Goal: Obtain resource: Obtain resource

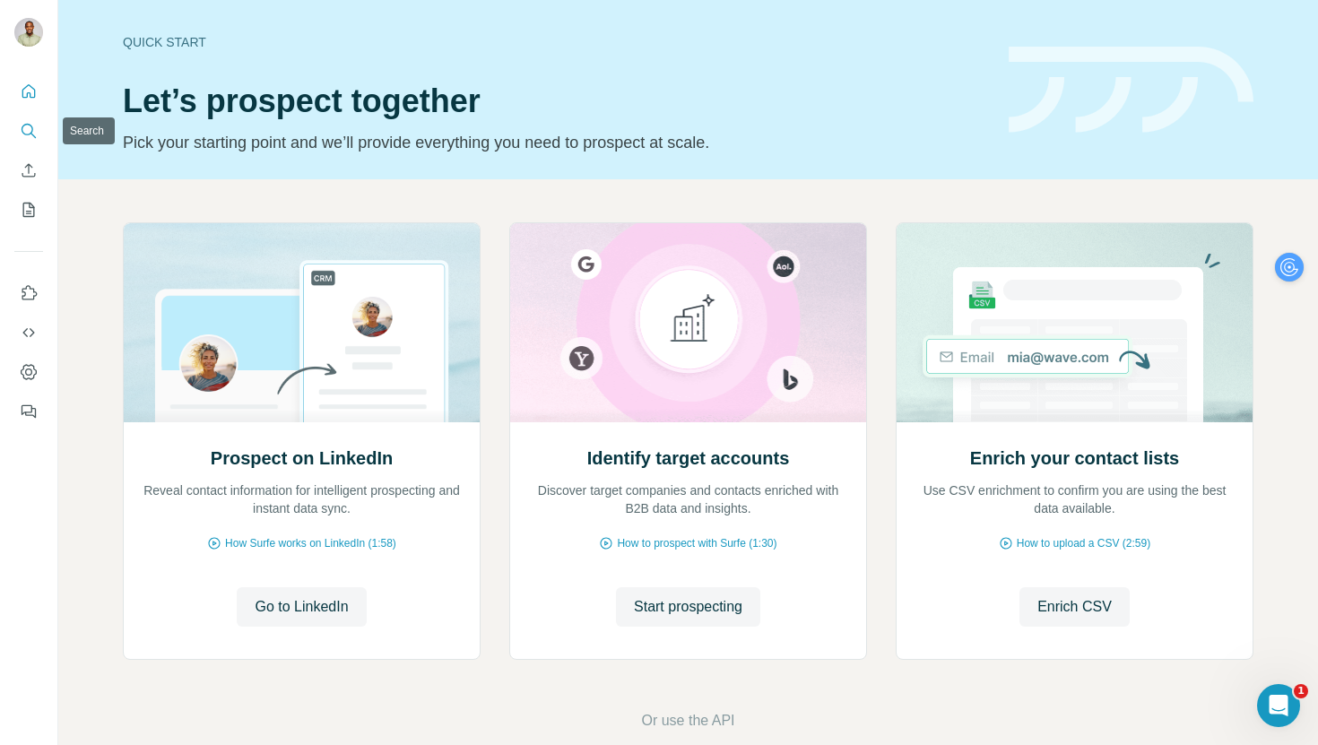
click at [33, 127] on icon "Search" at bounding box center [29, 131] width 18 height 18
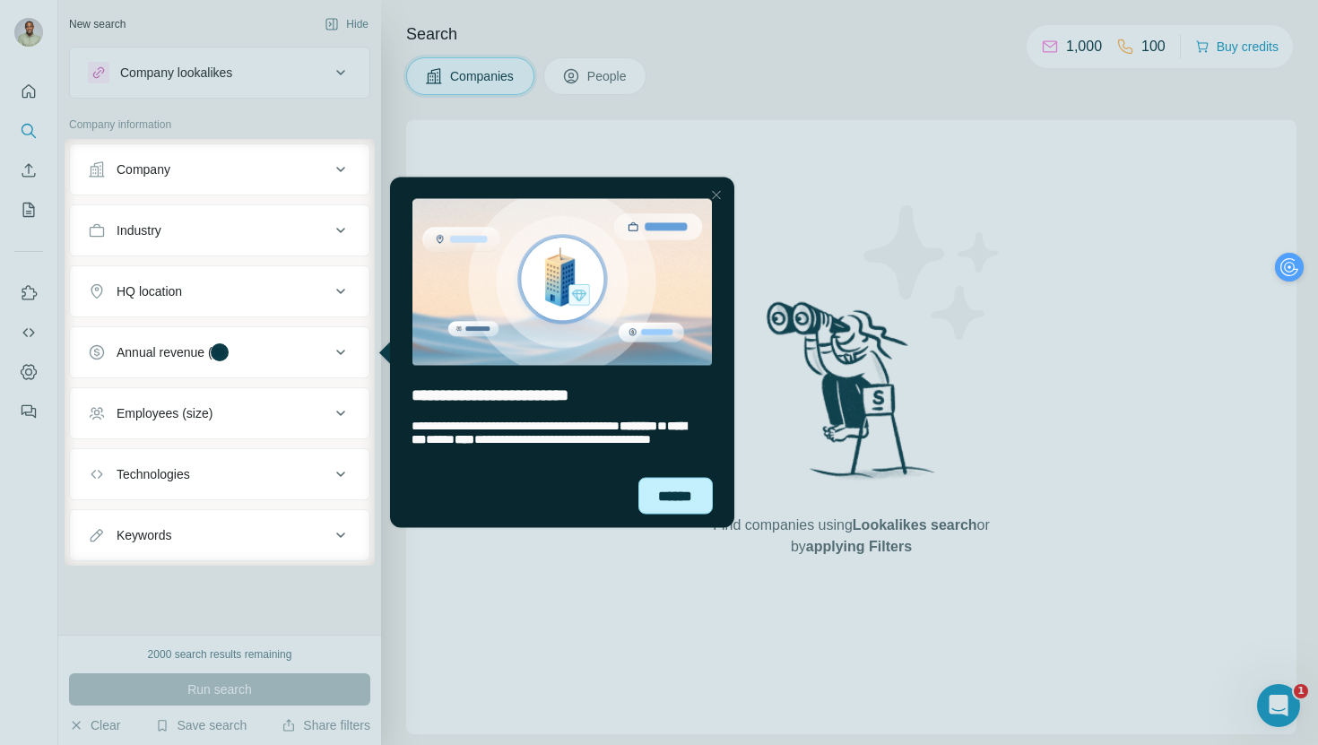
click at [679, 500] on div "******" at bounding box center [676, 495] width 74 height 36
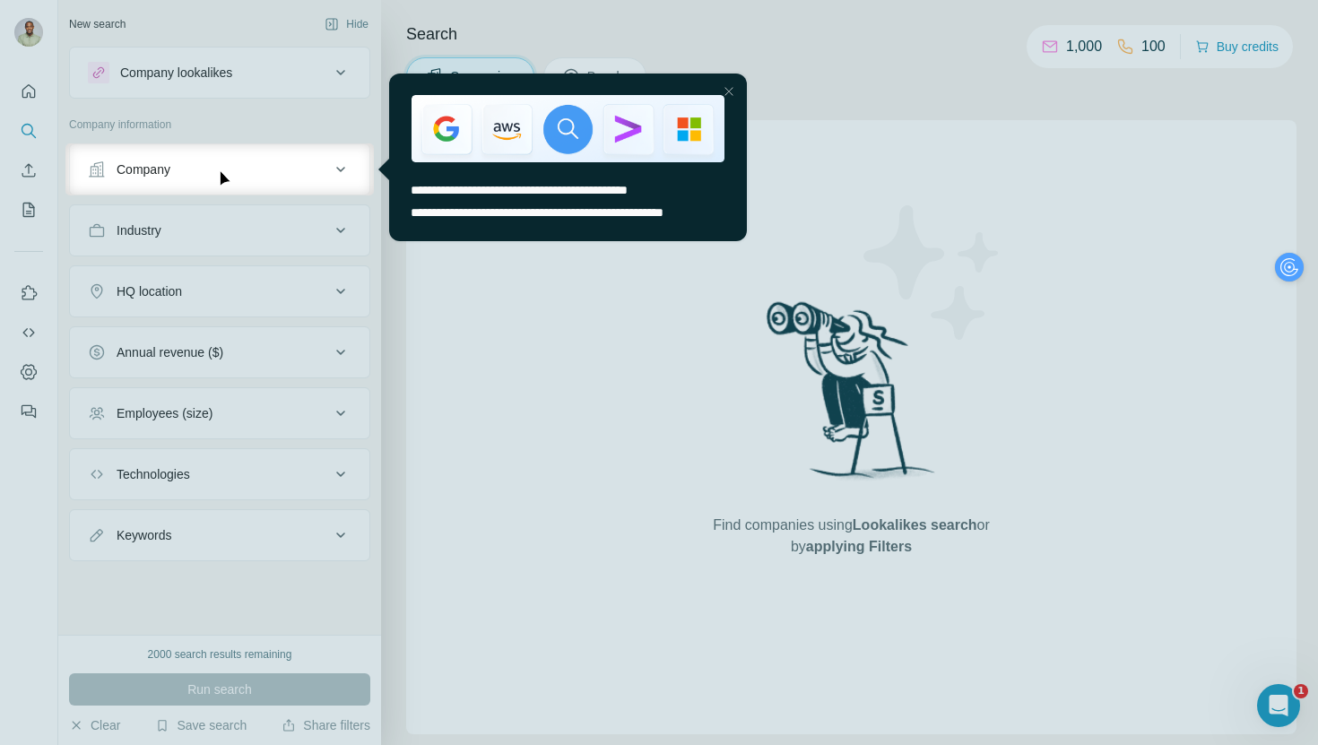
click at [729, 93] on div at bounding box center [729, 92] width 22 height 22
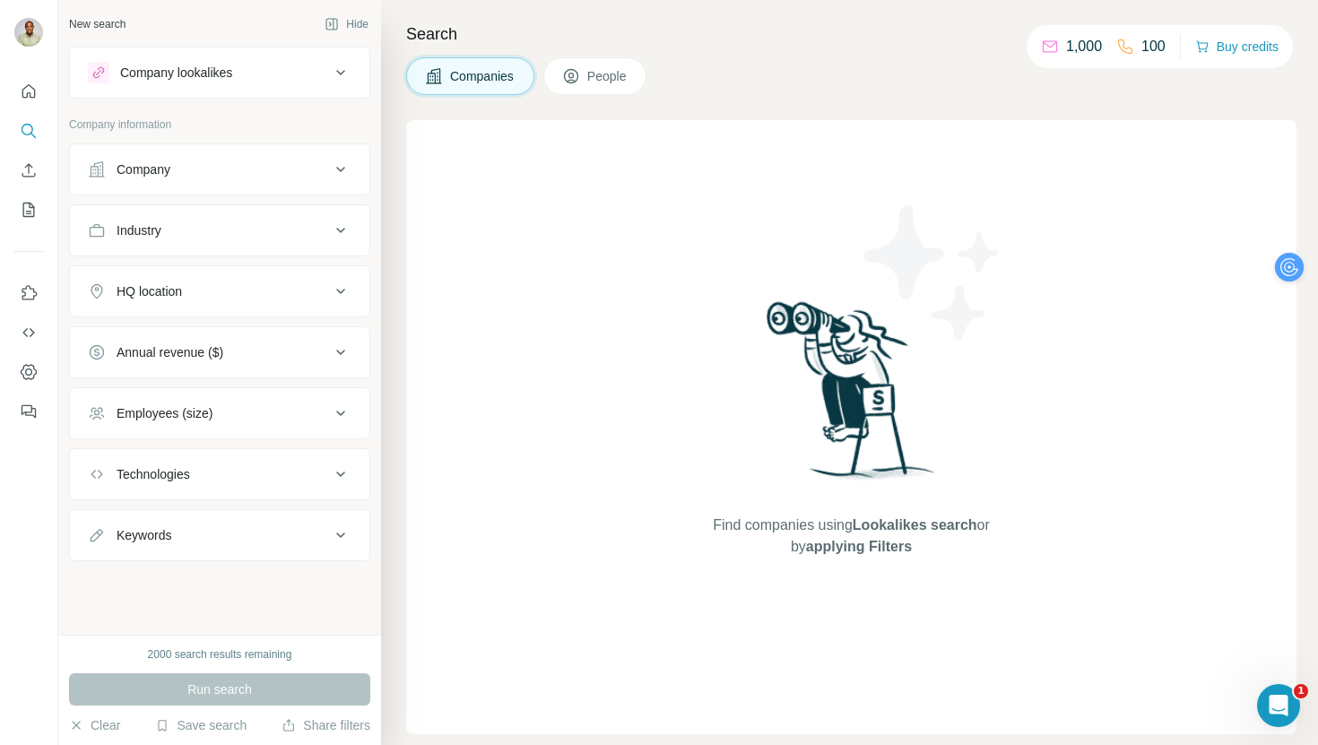
click at [274, 89] on button "Company lookalikes" at bounding box center [220, 72] width 300 height 43
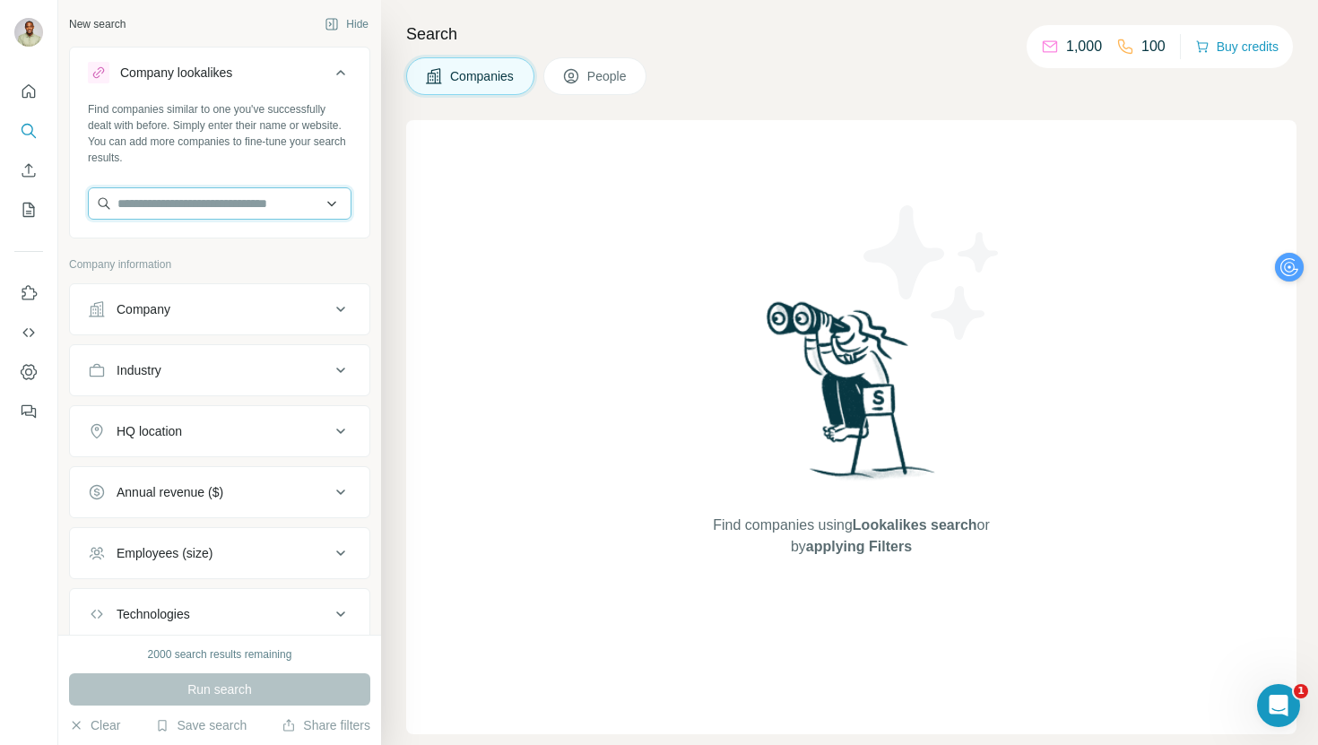
click at [242, 196] on input "text" at bounding box center [220, 203] width 264 height 32
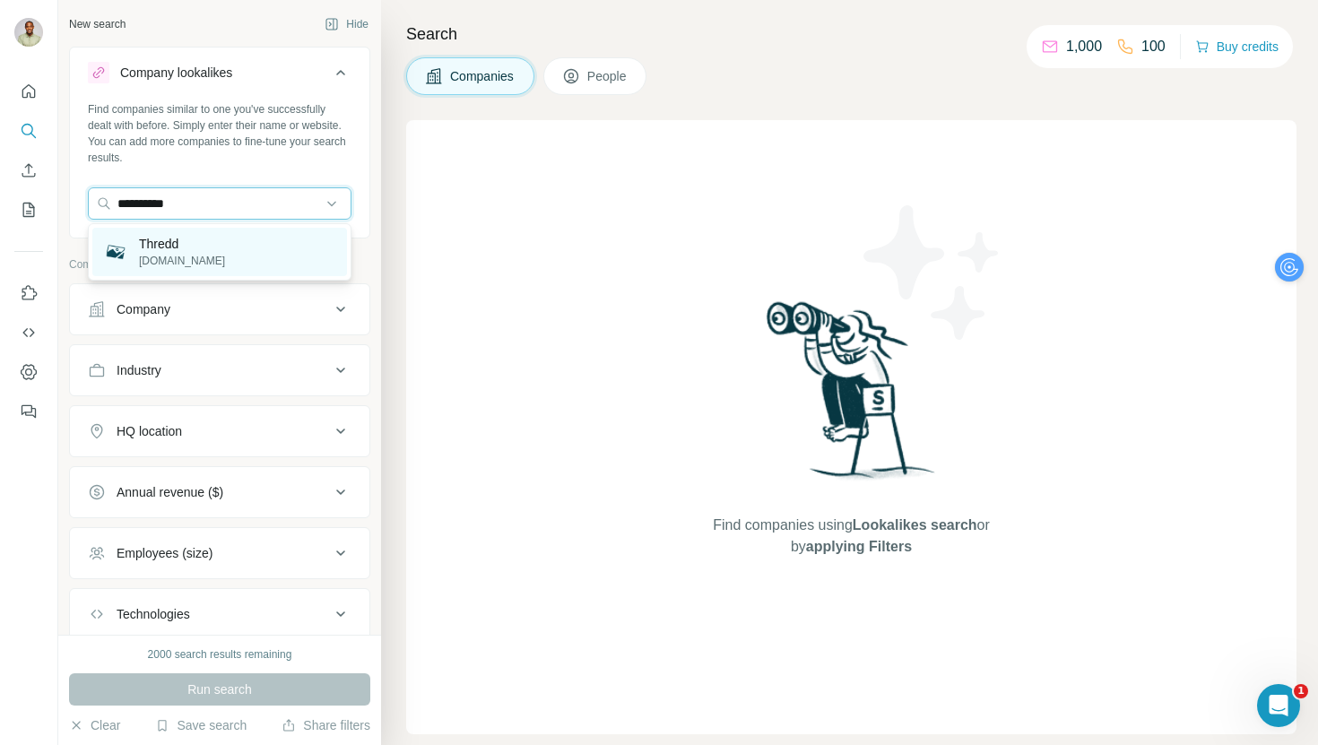
type input "**********"
click at [188, 253] on p "[DOMAIN_NAME]" at bounding box center [182, 261] width 86 height 16
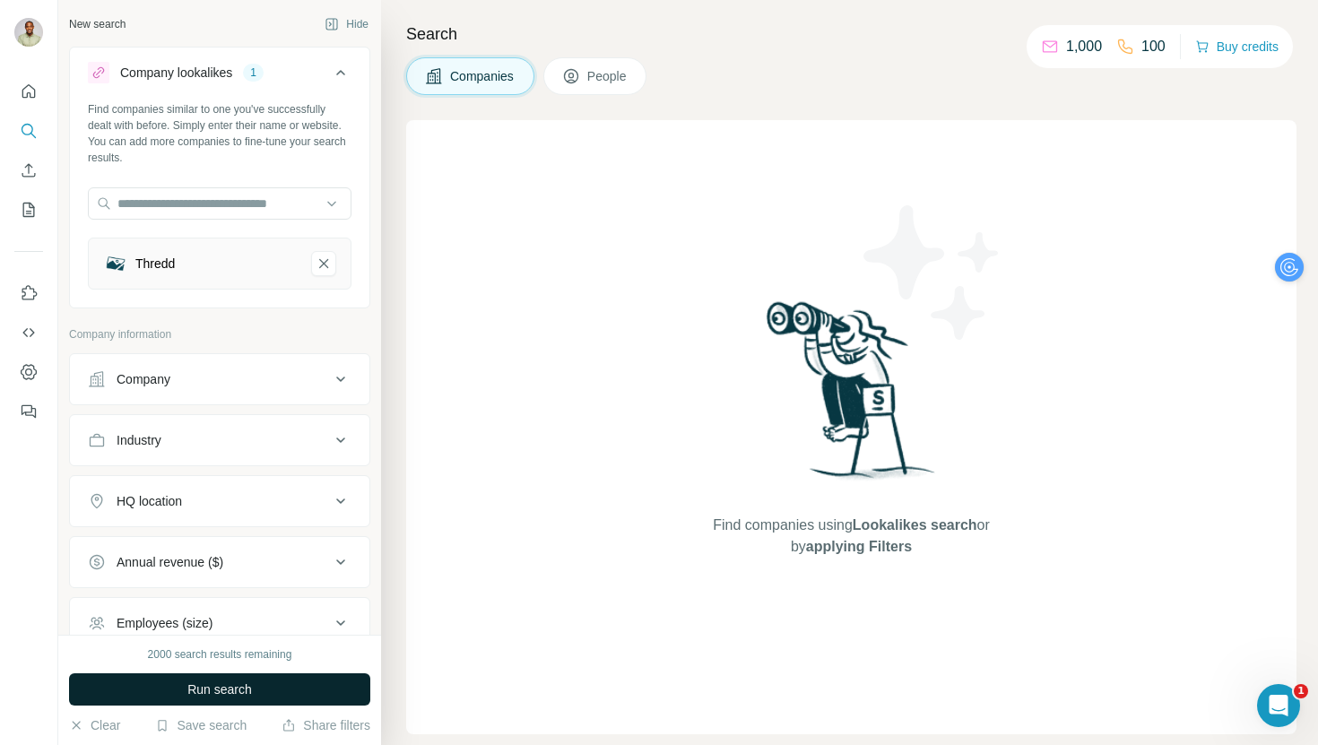
click at [254, 690] on button "Run search" at bounding box center [219, 690] width 301 height 32
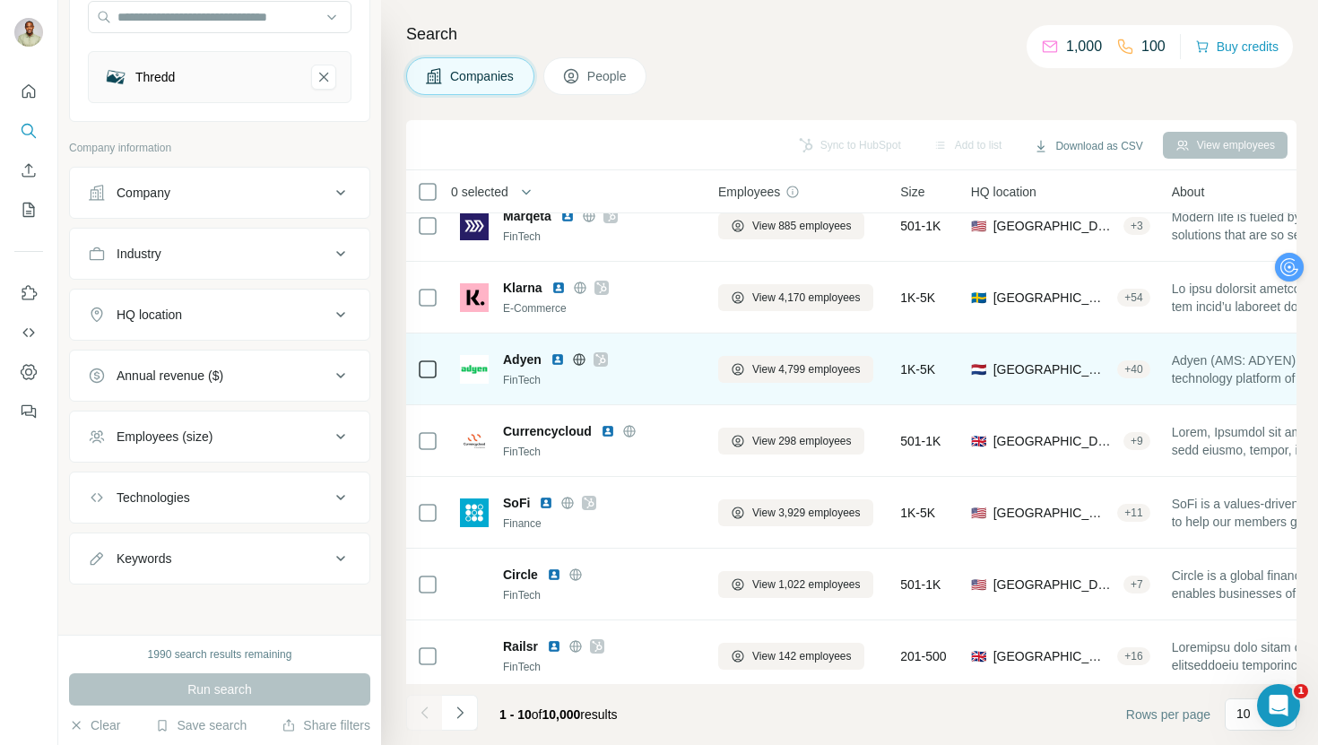
scroll to position [247, 0]
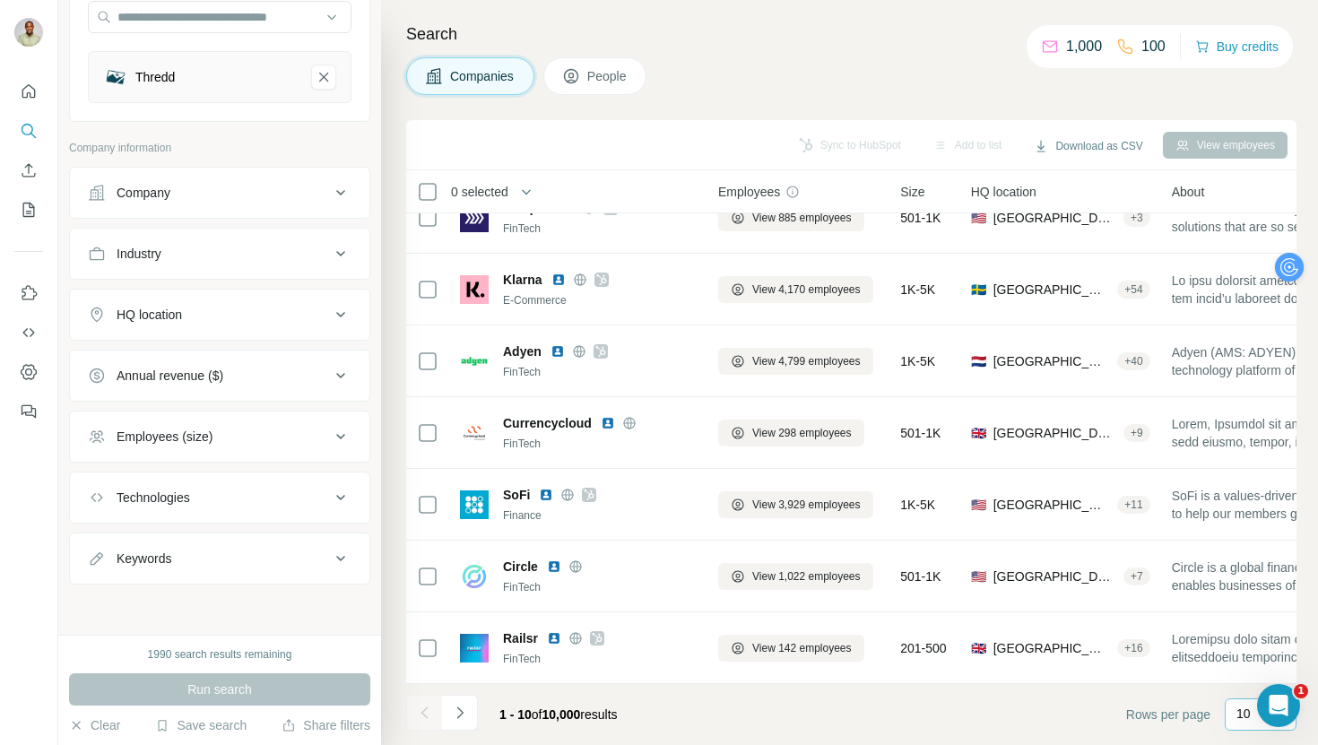
click at [1238, 717] on p "10" at bounding box center [1244, 714] width 14 height 18
click at [1261, 581] on div "60" at bounding box center [1260, 578] width 41 height 18
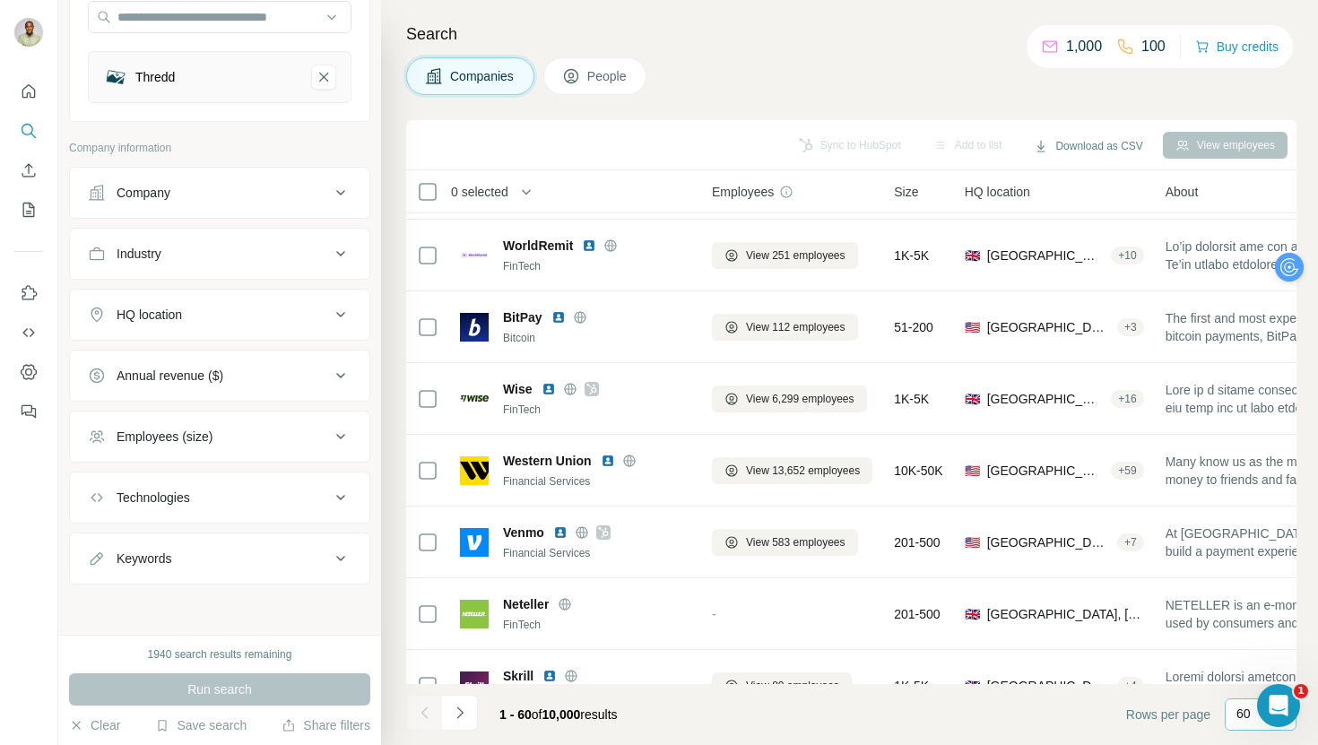
scroll to position [2508, 6]
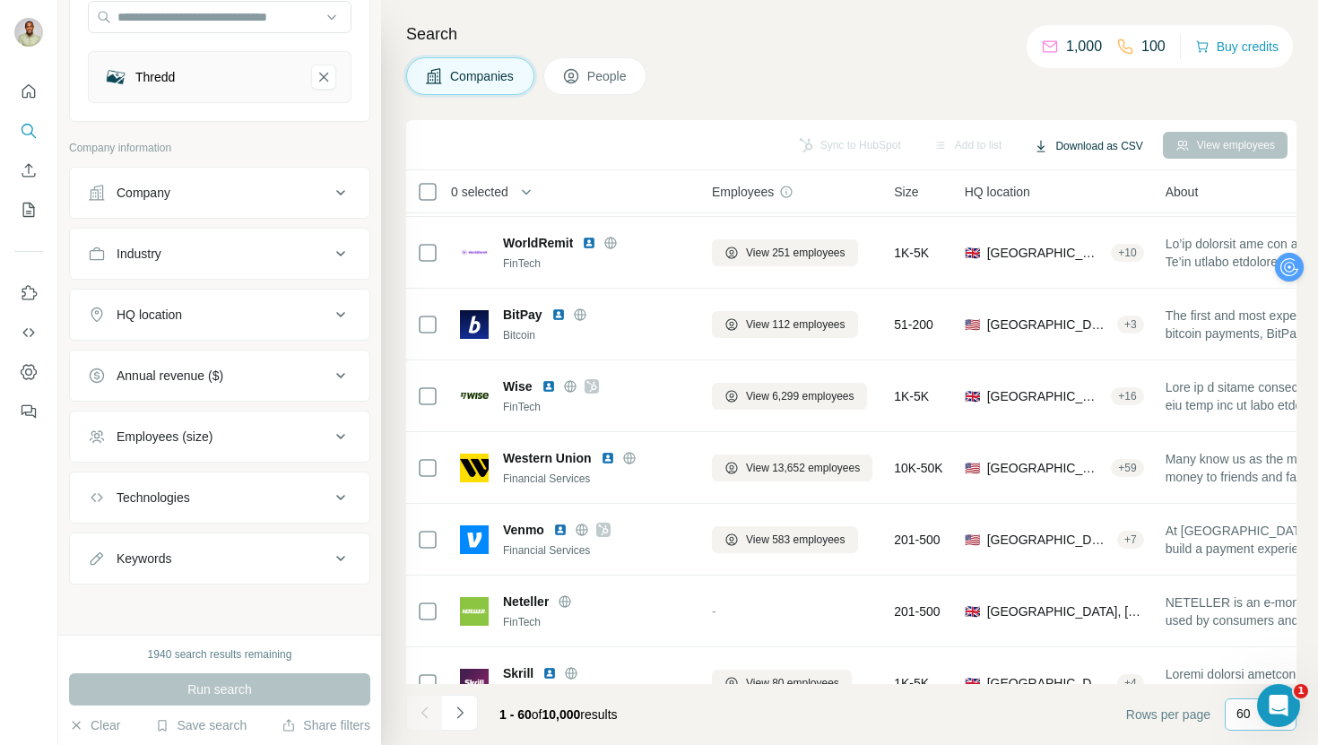
click at [1096, 148] on button "Download as CSV" at bounding box center [1089, 146] width 134 height 27
click at [1105, 187] on div "Only current page (60)" at bounding box center [1100, 184] width 168 height 32
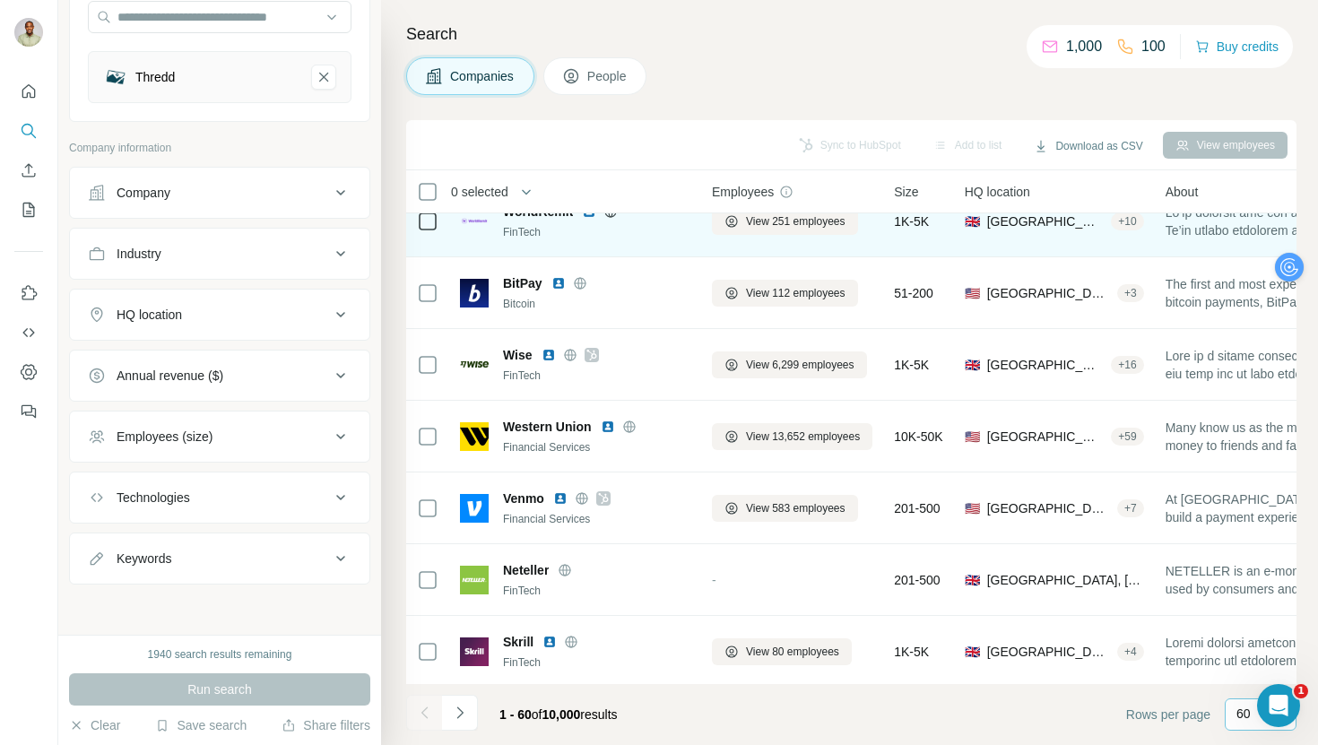
scroll to position [2548, 6]
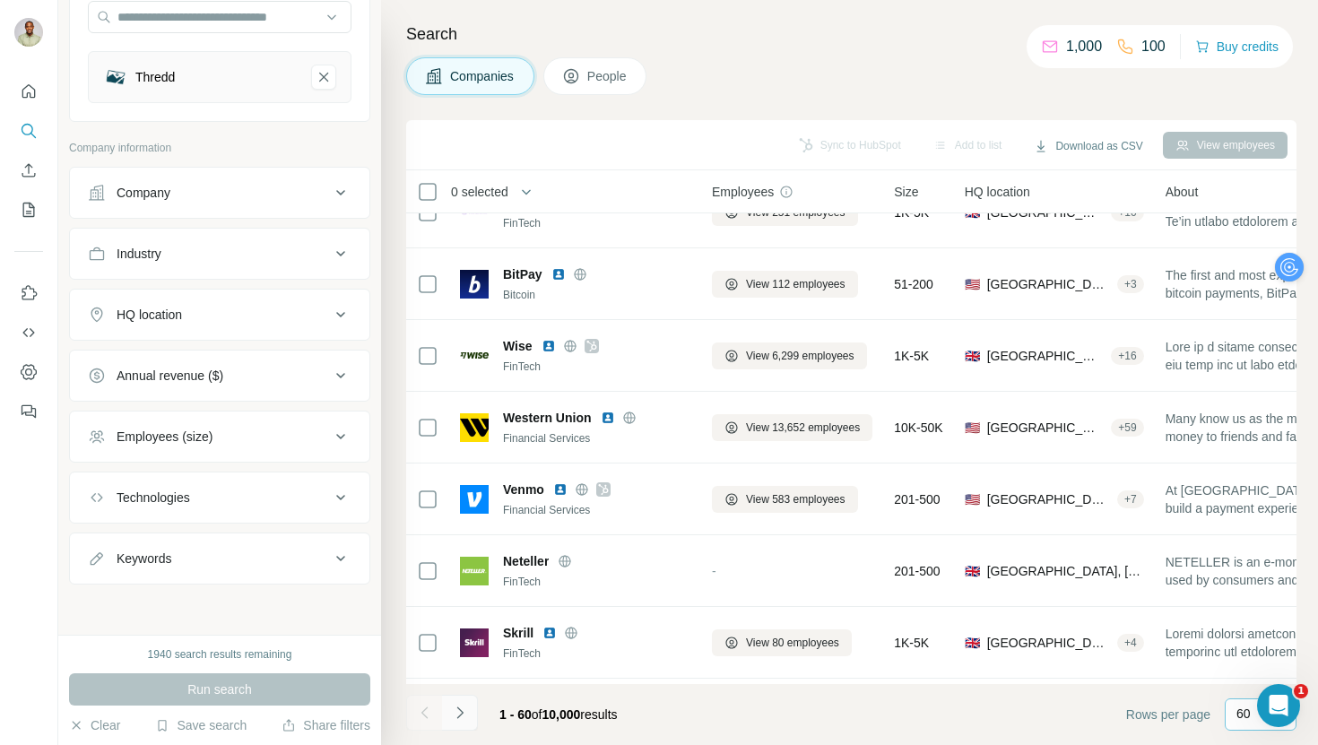
click at [457, 711] on icon "Navigate to next page" at bounding box center [460, 713] width 18 height 18
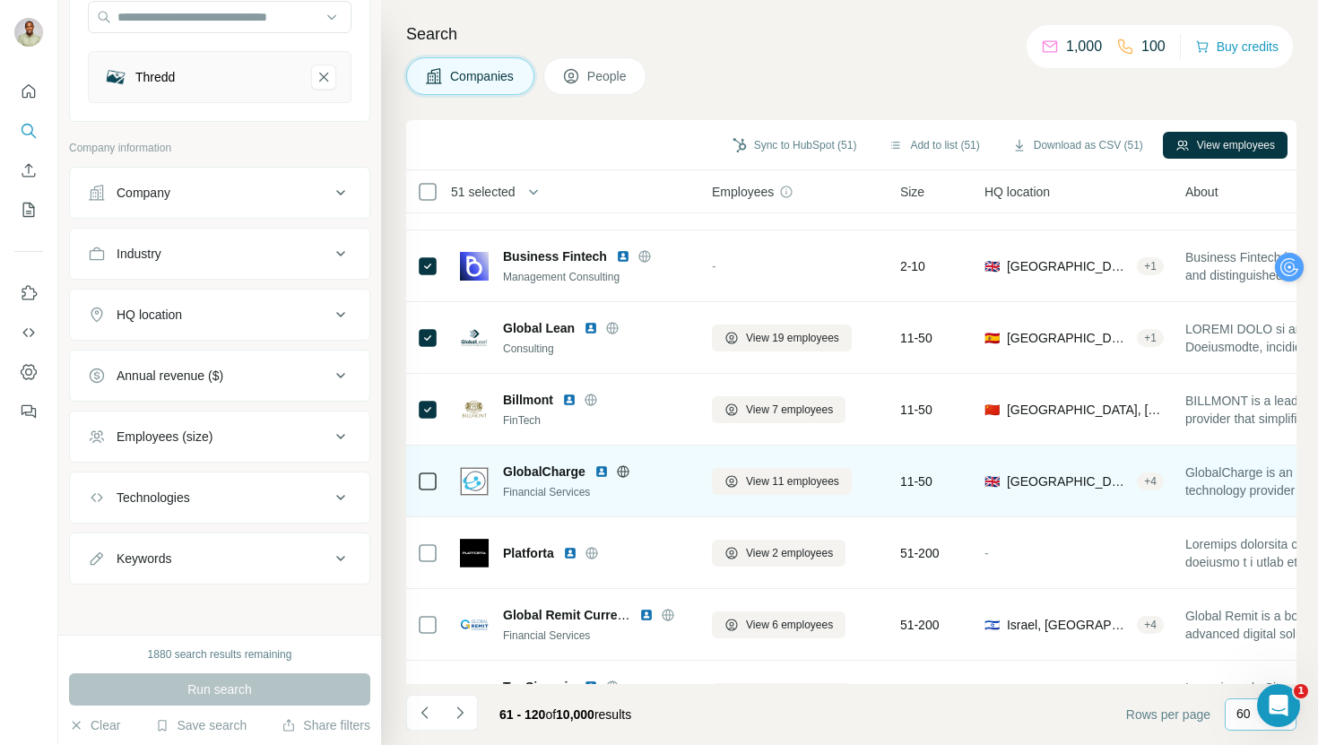
scroll to position [3417, 6]
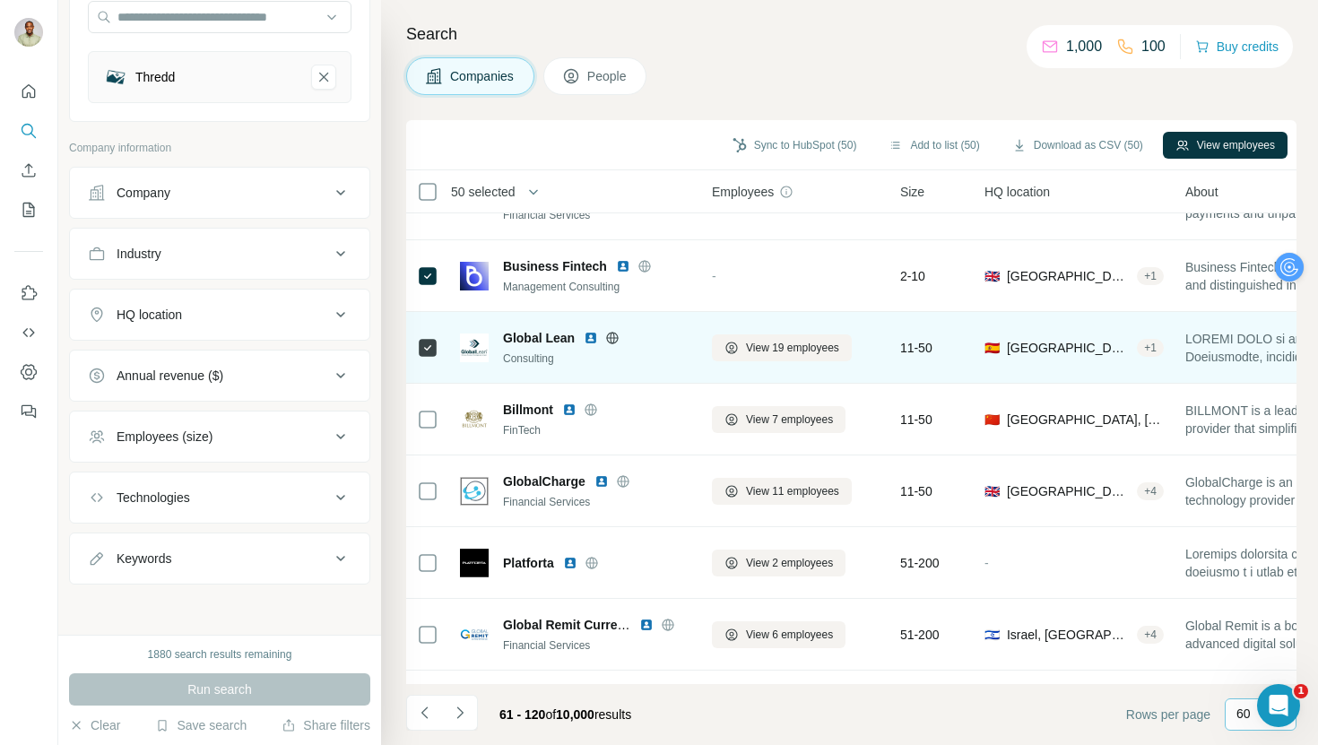
click at [423, 337] on icon at bounding box center [428, 348] width 22 height 22
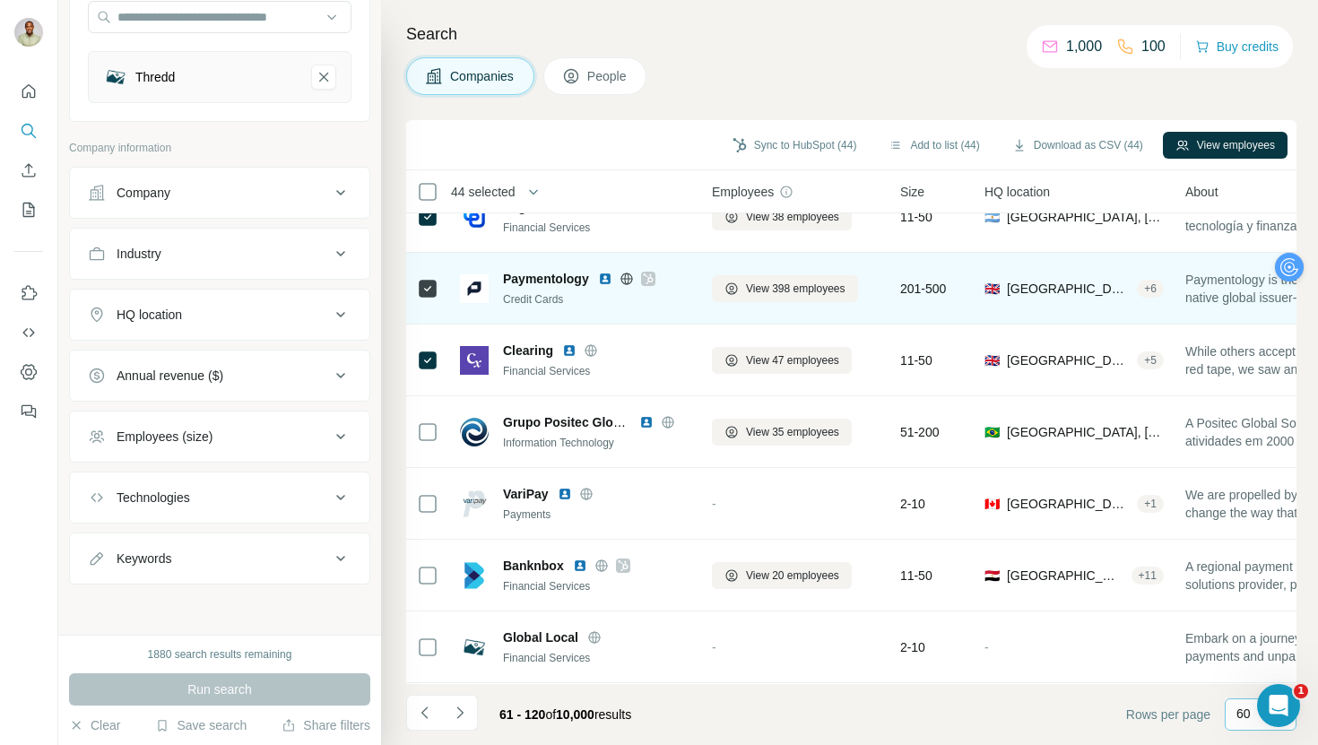
scroll to position [2970, 6]
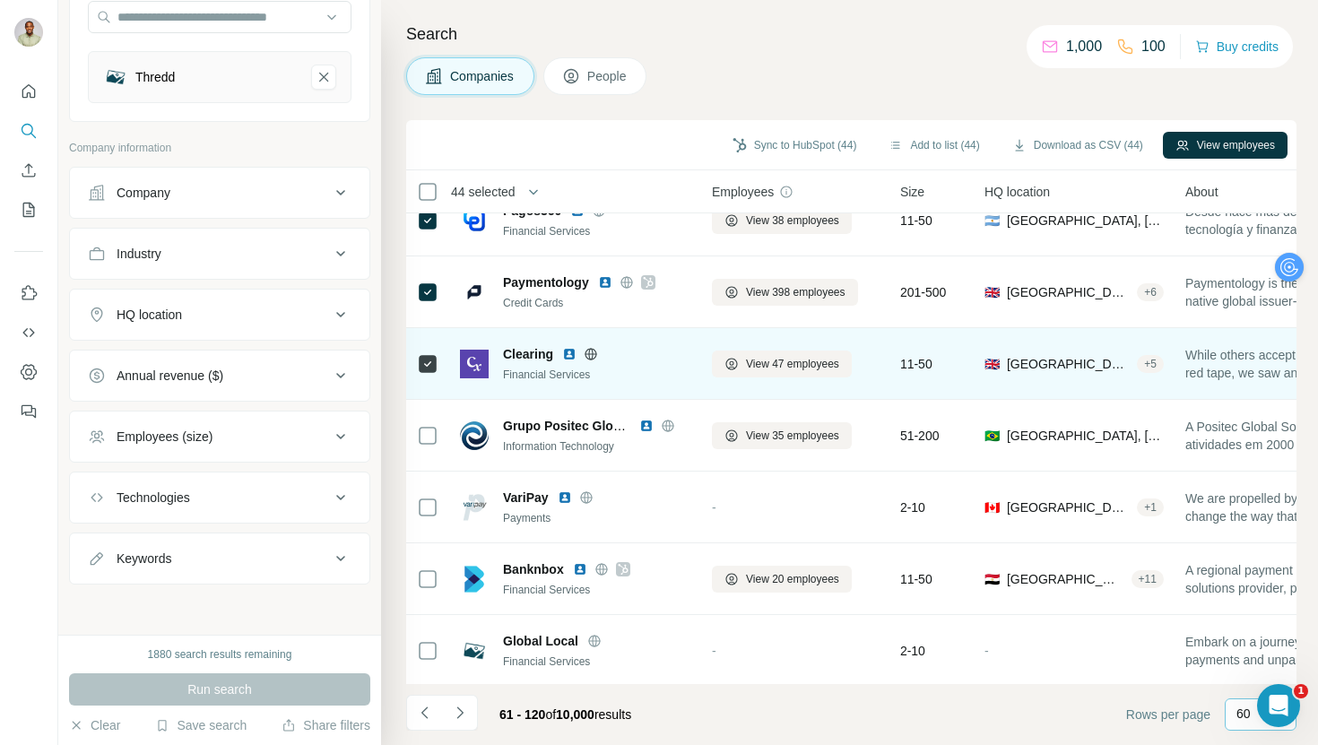
click at [430, 373] on icon at bounding box center [428, 364] width 22 height 22
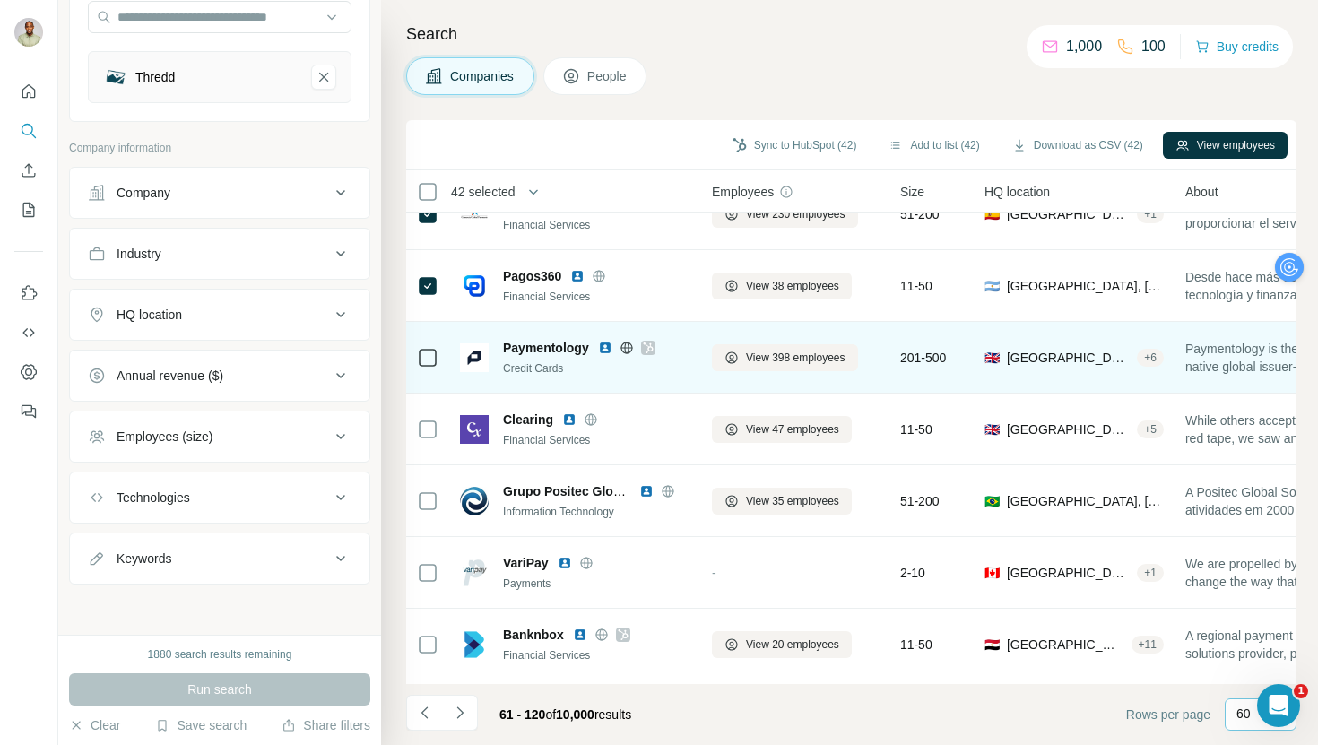
scroll to position [2904, 6]
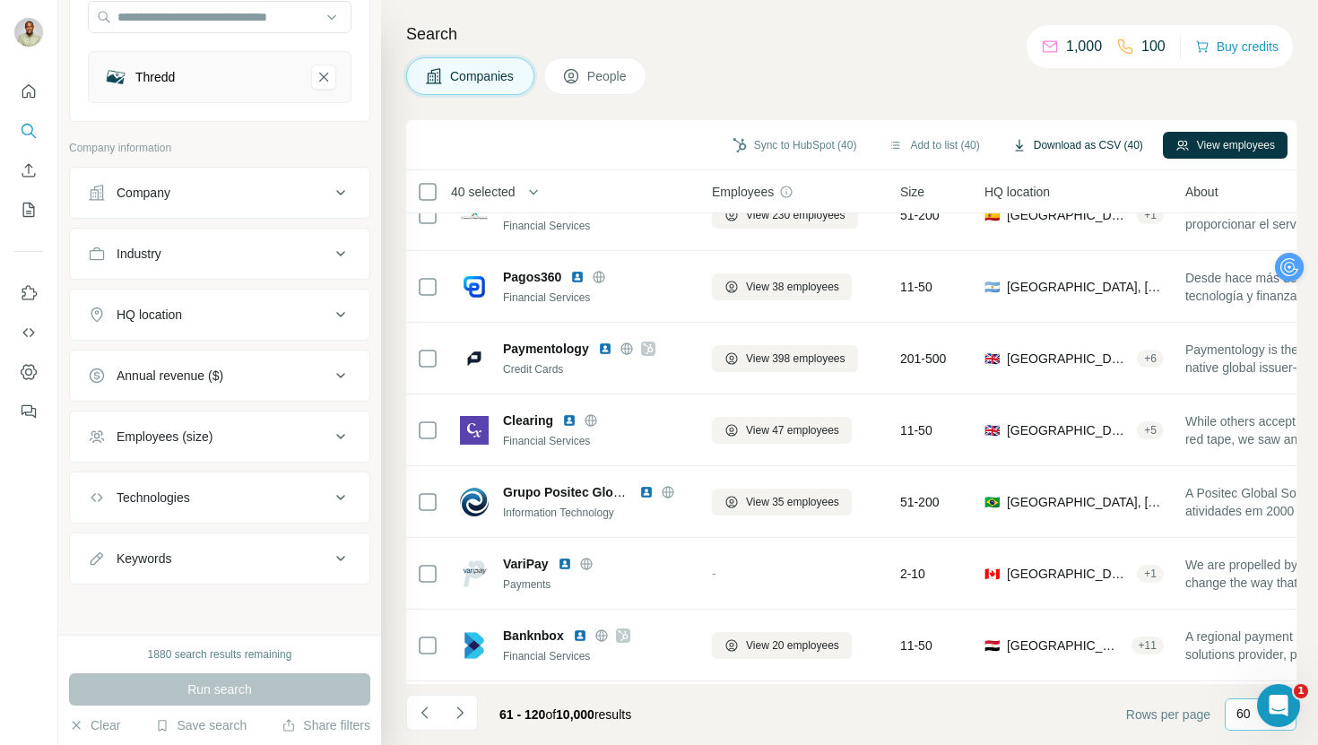
click at [1085, 156] on button "Download as CSV (40)" at bounding box center [1078, 145] width 156 height 27
